Goal: Use online tool/utility: Utilize a website feature to perform a specific function

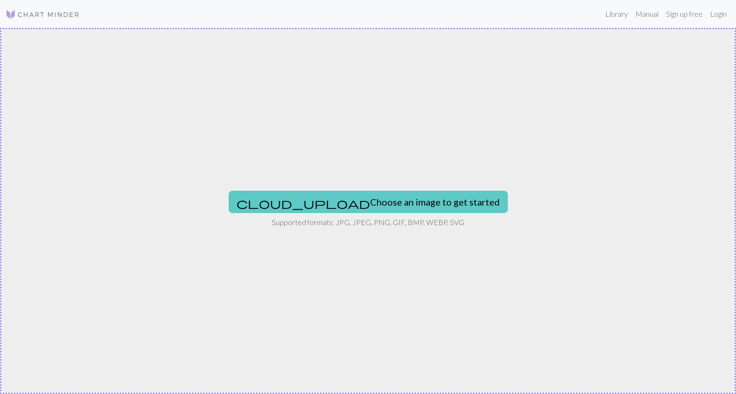
click at [391, 204] on button "cloud_upload Choose an image to get started" at bounding box center [368, 202] width 279 height 22
click at [350, 200] on button "cloud_upload Choose an image to get started" at bounding box center [368, 202] width 279 height 22
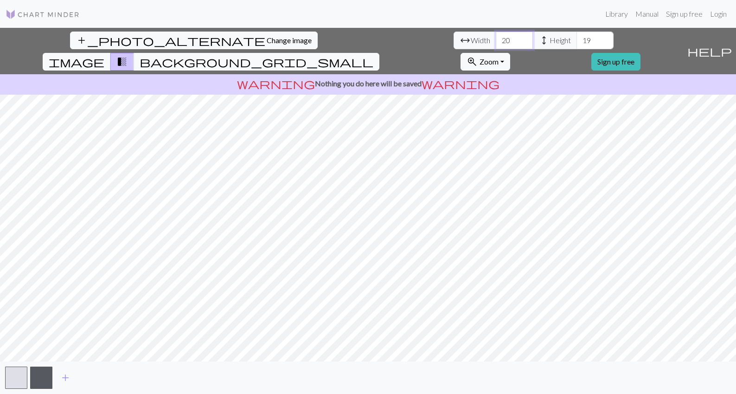
drag, startPoint x: 225, startPoint y: 41, endPoint x: 163, endPoint y: 43, distance: 62.6
click at [165, 45] on div "add_photo_alternate Change image arrow_range Width 20 height Height 19 image tr…" at bounding box center [341, 51] width 683 height 46
type input "40"
type input "50"
click at [267, 37] on span "Change image" at bounding box center [289, 40] width 45 height 9
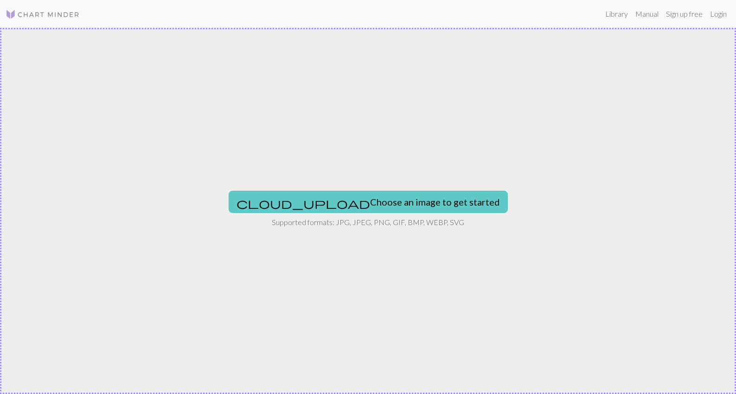
click at [354, 198] on button "cloud_upload Choose an image to get started" at bounding box center [368, 202] width 279 height 22
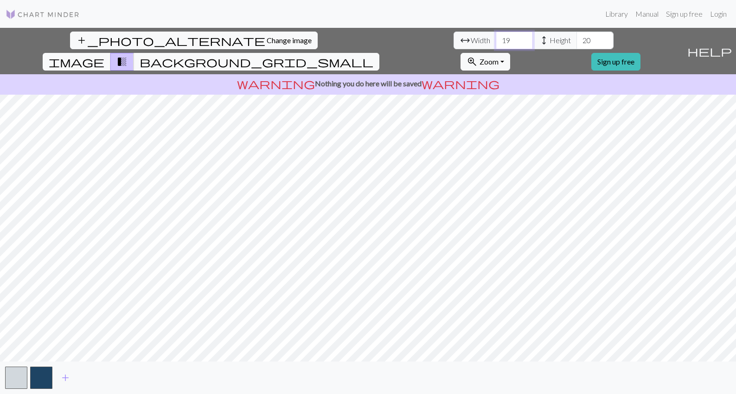
drag, startPoint x: 224, startPoint y: 38, endPoint x: 180, endPoint y: 19, distance: 48.4
click at [182, 24] on div "Library Manual Sign up free Login add_photo_alternate Change image arrow_range …" at bounding box center [368, 197] width 736 height 394
type input "40"
type input "50"
click at [193, 52] on div "add_photo_alternate Change image arrow_range Width 40 height Height 50 image tr…" at bounding box center [341, 51] width 683 height 46
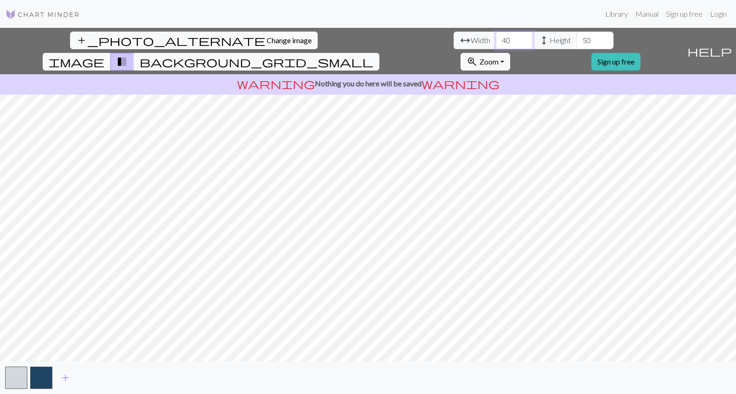
click at [496, 42] on input "40" at bounding box center [514, 41] width 37 height 18
